Goal: Information Seeking & Learning: Learn about a topic

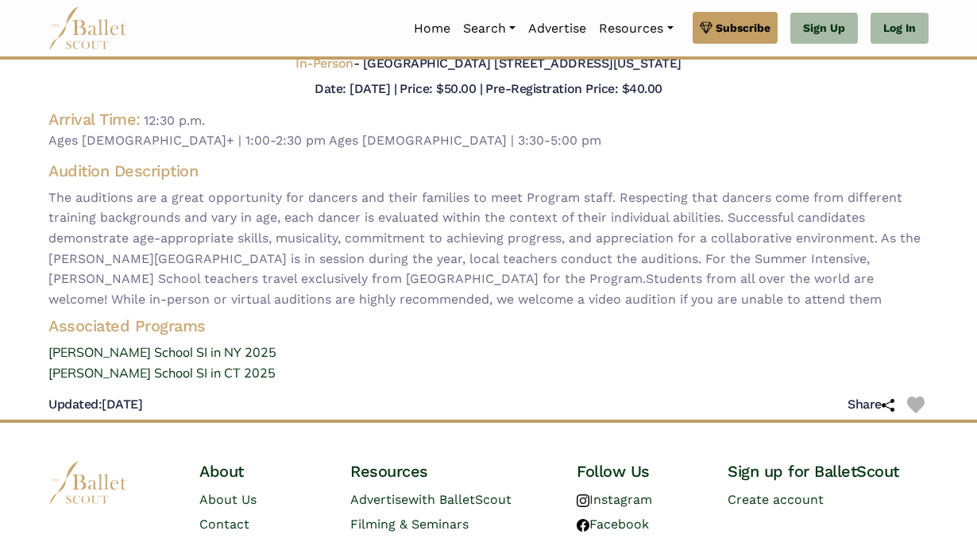
scroll to position [122, 0]
click at [214, 375] on link "John Cranko School SI in CT 2025" at bounding box center [489, 374] width 906 height 21
click at [211, 352] on link "[PERSON_NAME] School SI in NY 2025" at bounding box center [489, 353] width 906 height 21
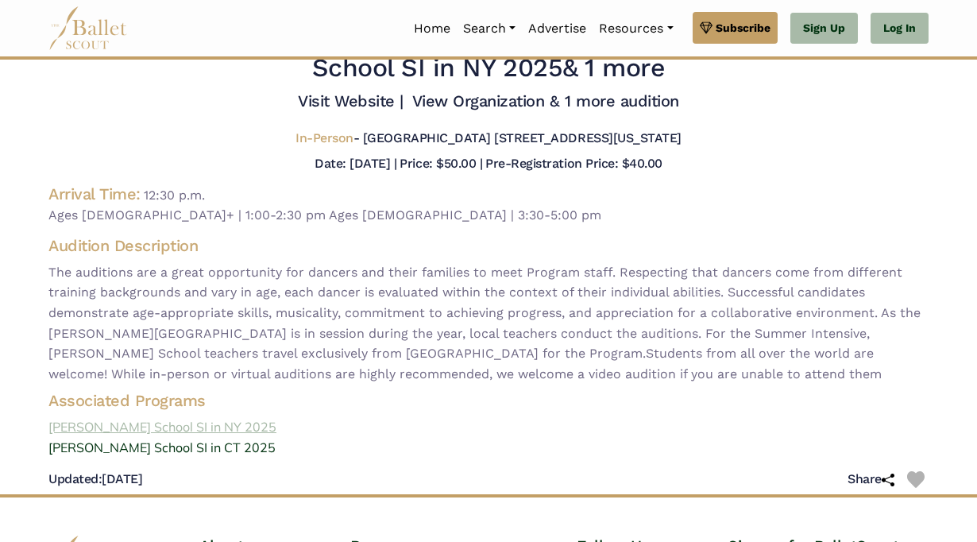
scroll to position [0, 0]
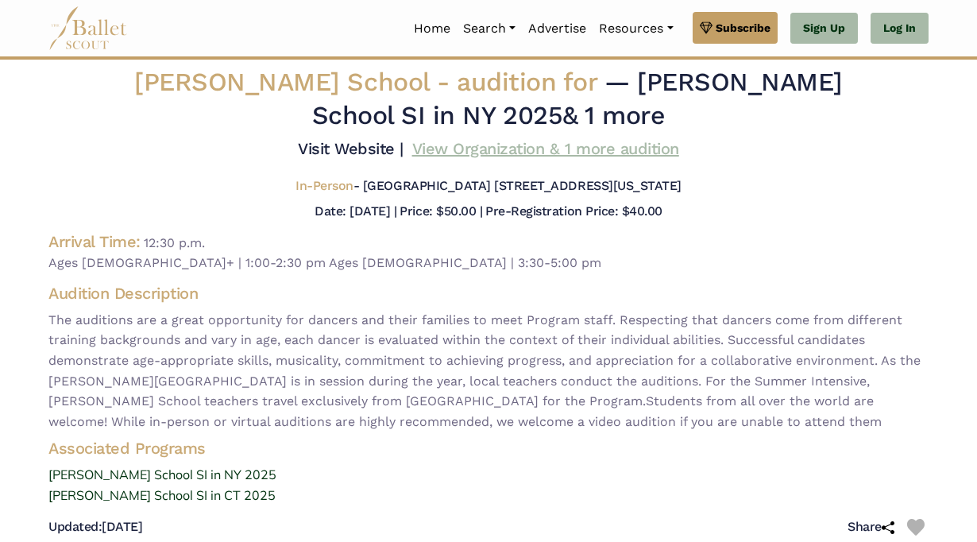
click at [577, 151] on link "View Organization & 1 more audition" at bounding box center [545, 148] width 267 height 19
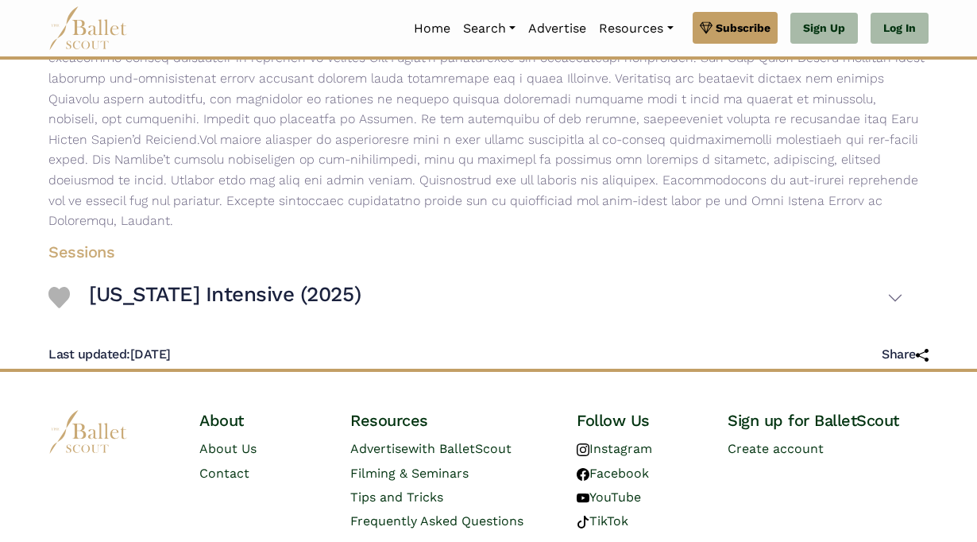
scroll to position [362, 0]
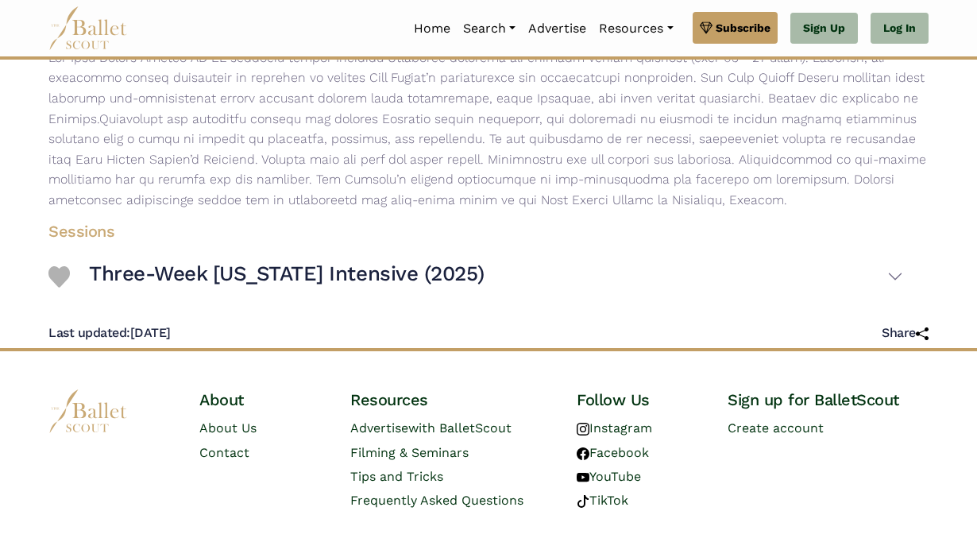
scroll to position [307, 0]
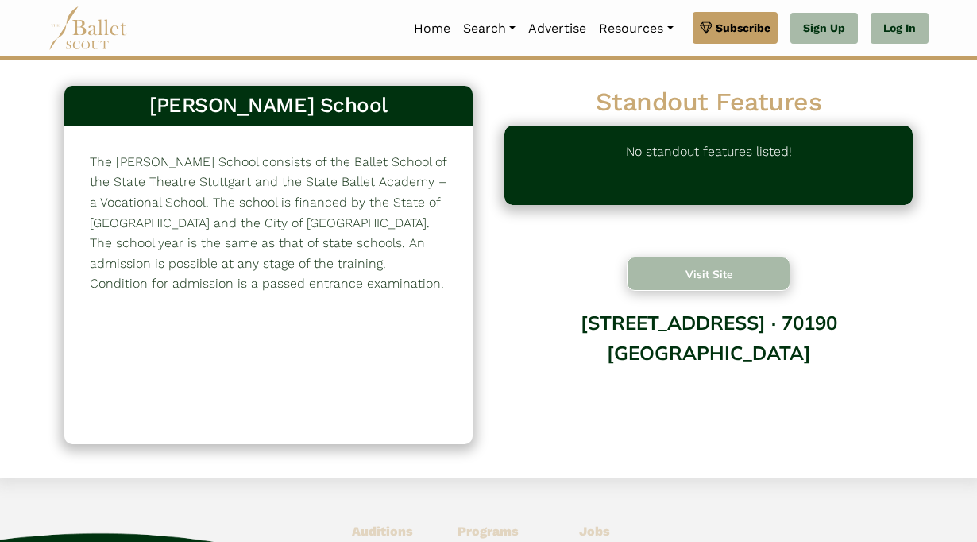
click at [678, 280] on button "Visit Site" at bounding box center [709, 274] width 164 height 34
